Goal: Information Seeking & Learning: Learn about a topic

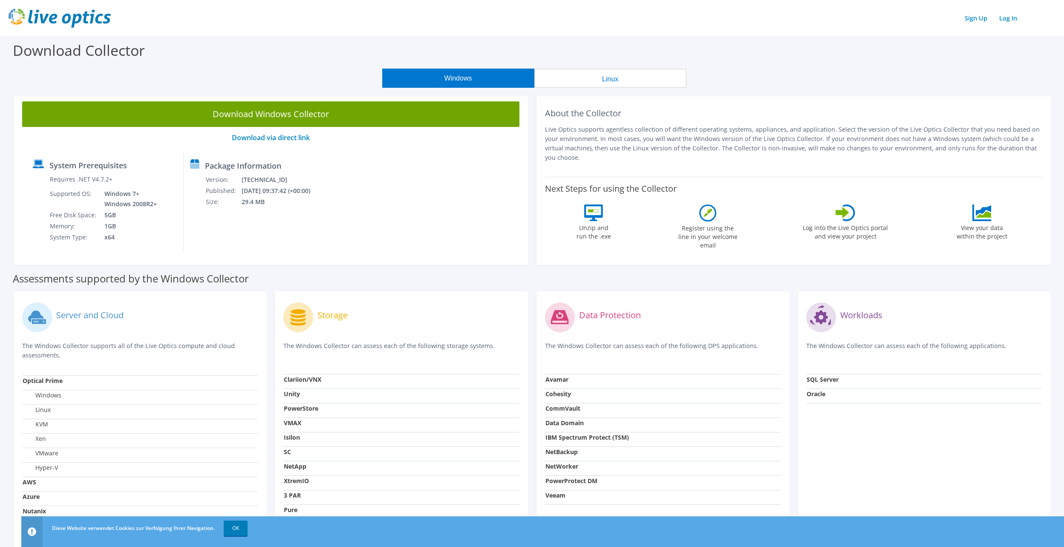
click at [12, 547] on icon "button" at bounding box center [7, 553] width 9 height 9
click at [1003, 20] on link "Log In" at bounding box center [1008, 18] width 26 height 12
click at [12, 547] on icon "button" at bounding box center [7, 553] width 9 height 9
click at [1008, 22] on link "Log In" at bounding box center [1008, 18] width 26 height 12
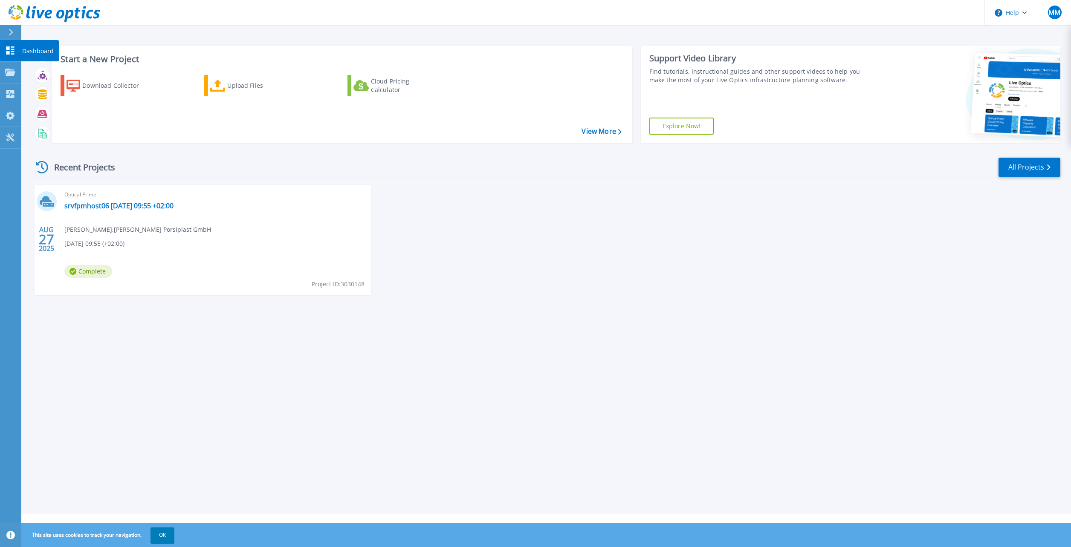
click at [14, 55] on link "Dashboard Dashboard" at bounding box center [10, 51] width 21 height 22
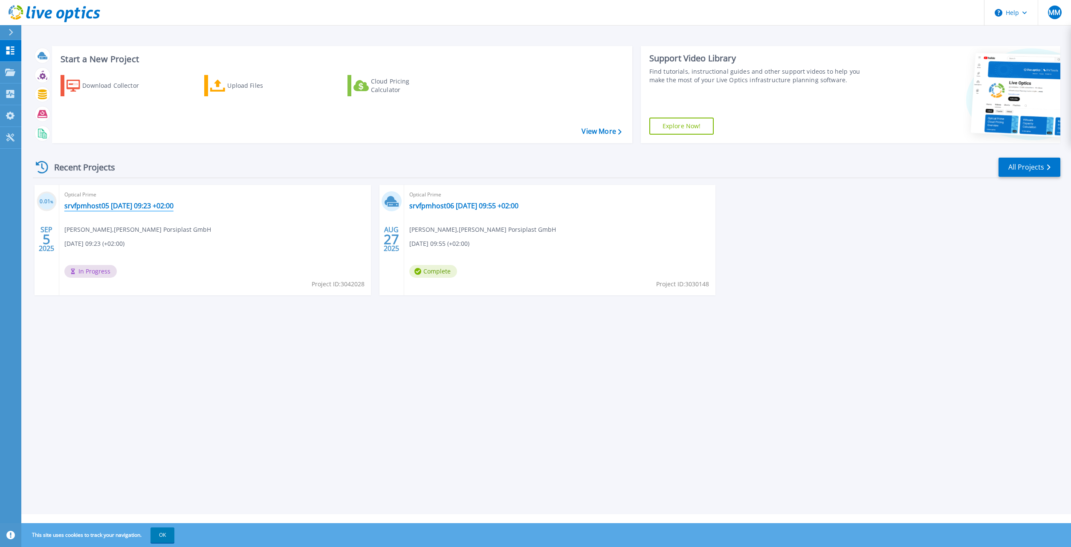
click at [91, 208] on link "srvfpmhost05 2025-09-05 09:23 +02:00" at bounding box center [118, 206] width 109 height 9
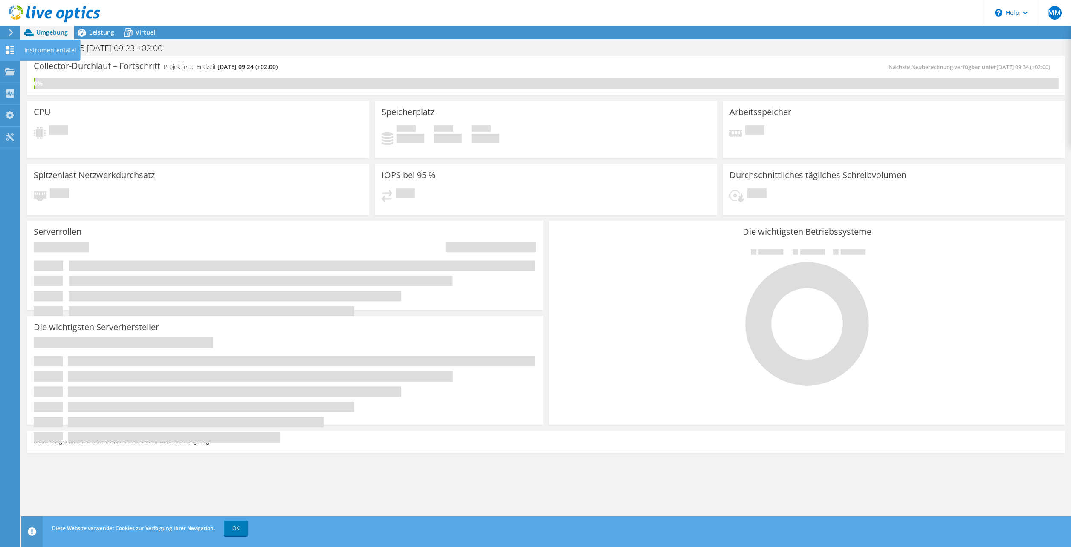
click at [9, 51] on use at bounding box center [10, 50] width 8 height 8
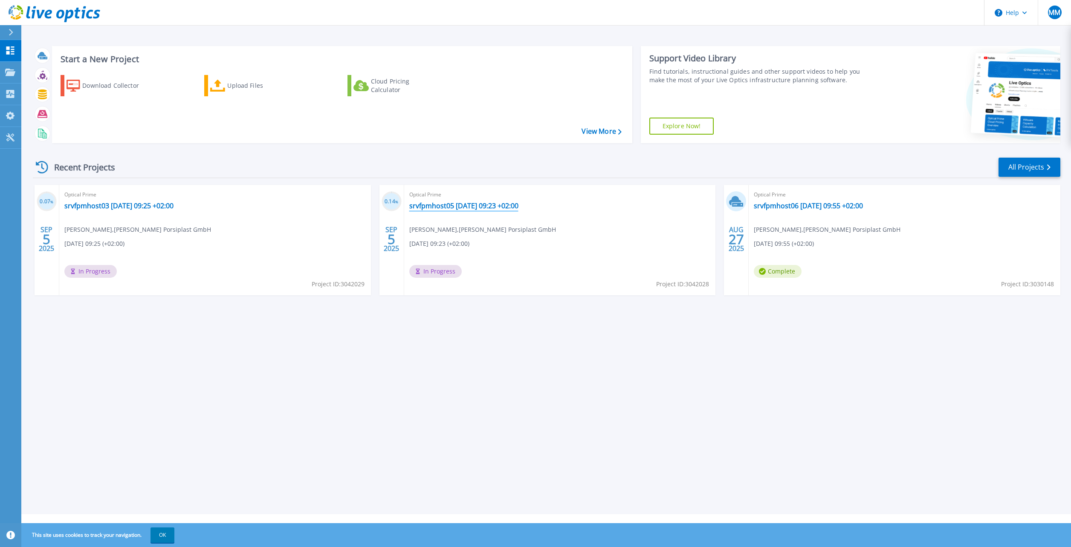
click at [435, 203] on link "srvfpmhost05 [DATE] 09:23 +02:00" at bounding box center [463, 206] width 109 height 9
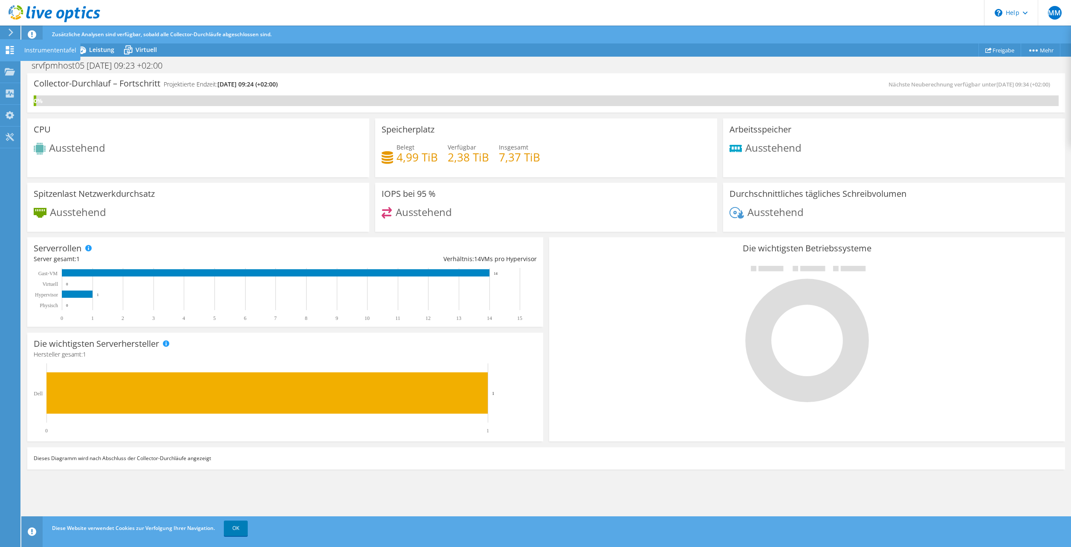
click at [12, 53] on use at bounding box center [10, 50] width 8 height 8
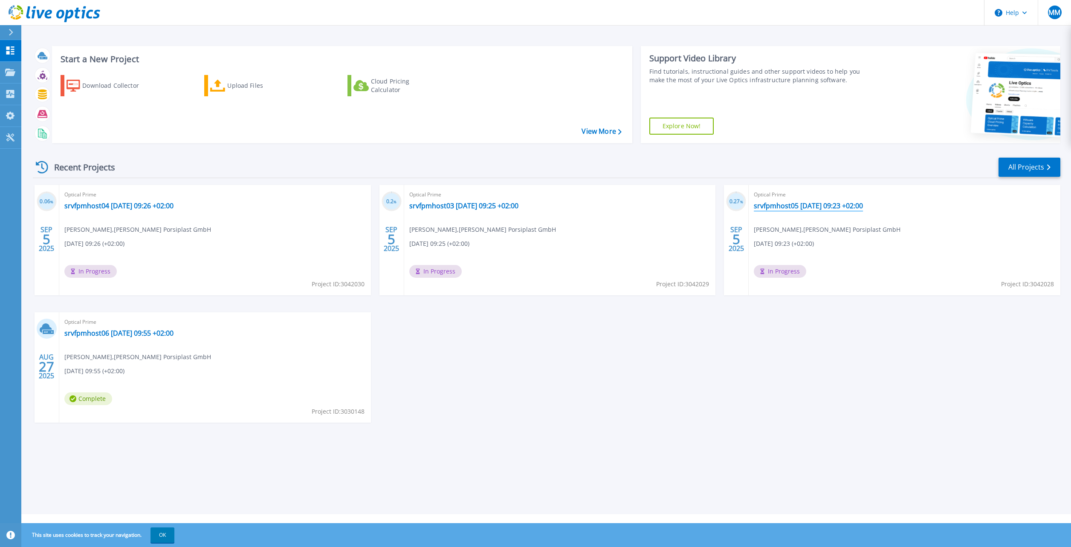
click at [775, 206] on link "srvfpmhost05 [DATE] 09:23 +02:00" at bounding box center [808, 206] width 109 height 9
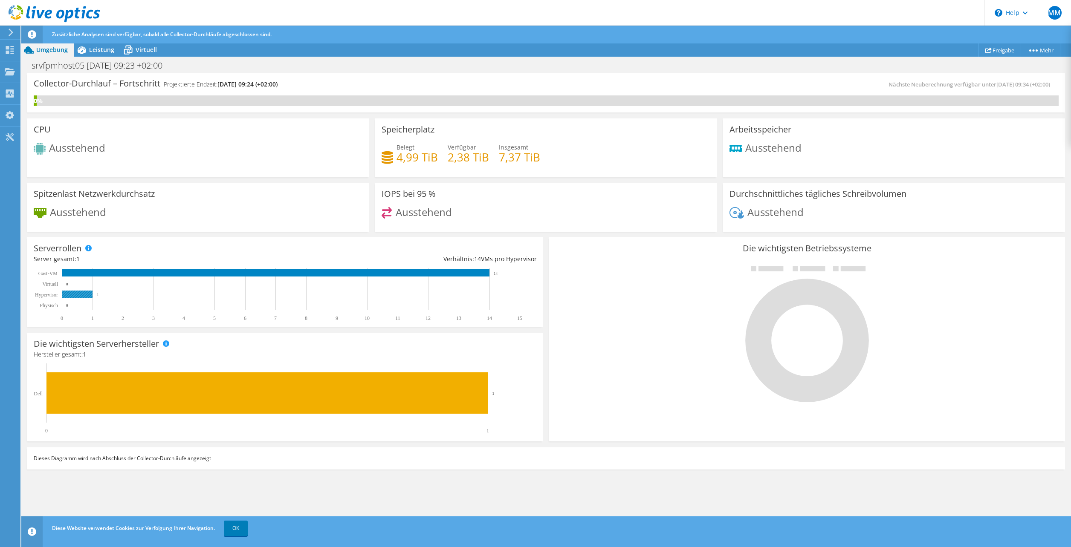
scroll to position [102, 0]
click at [96, 54] on div "Leistung" at bounding box center [97, 50] width 46 height 14
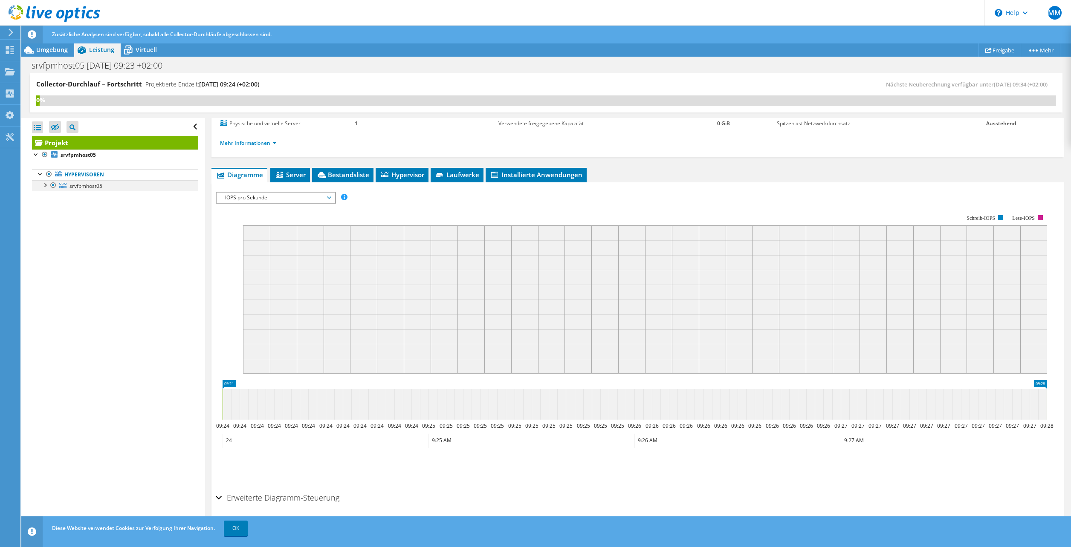
click at [43, 185] on div at bounding box center [44, 184] width 9 height 9
click at [133, 56] on icon at bounding box center [128, 50] width 15 height 15
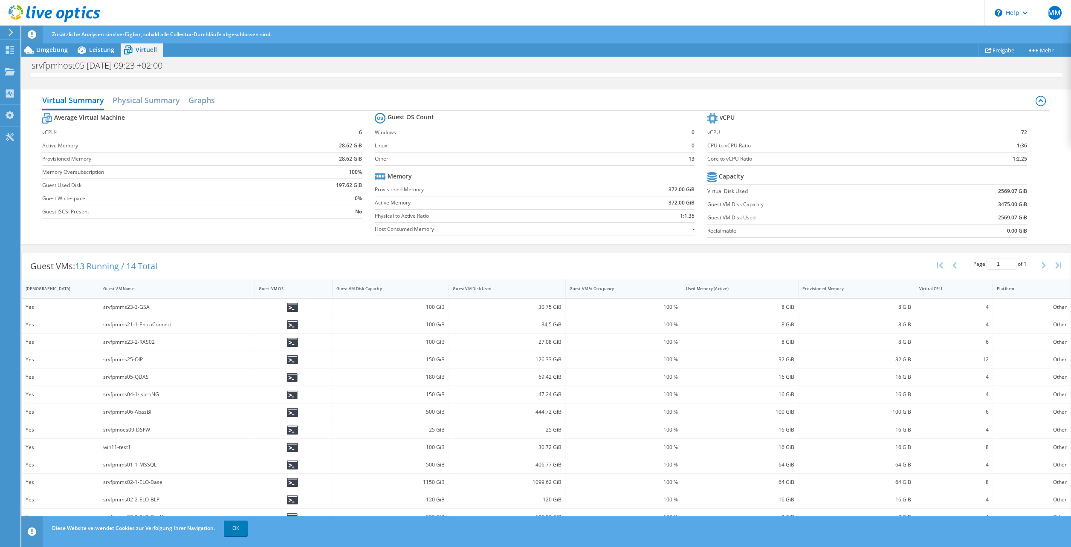
scroll to position [0, 0]
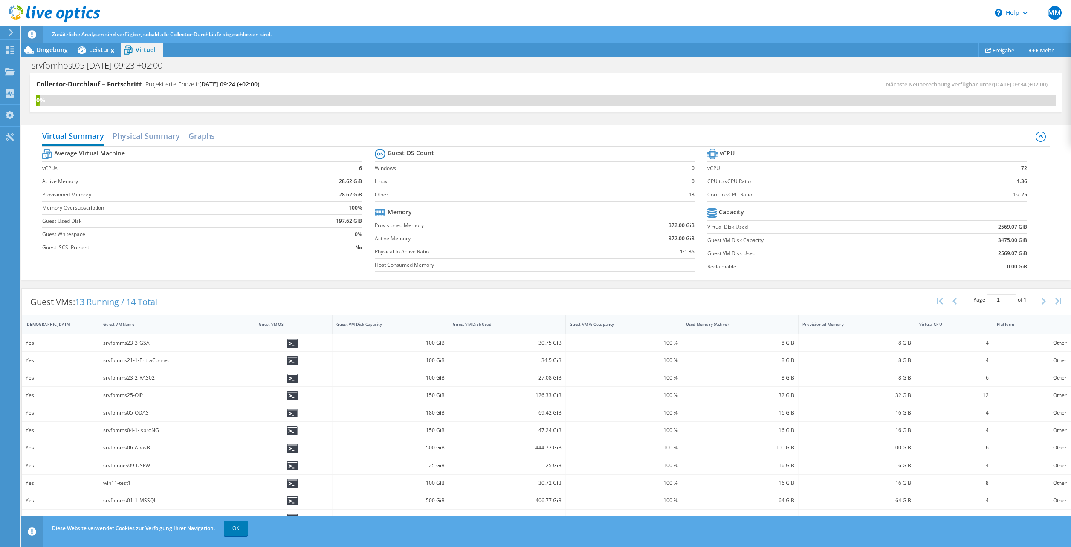
click at [21, 17] on icon at bounding box center [55, 13] width 92 height 17
